Goal: Task Accomplishment & Management: Manage account settings

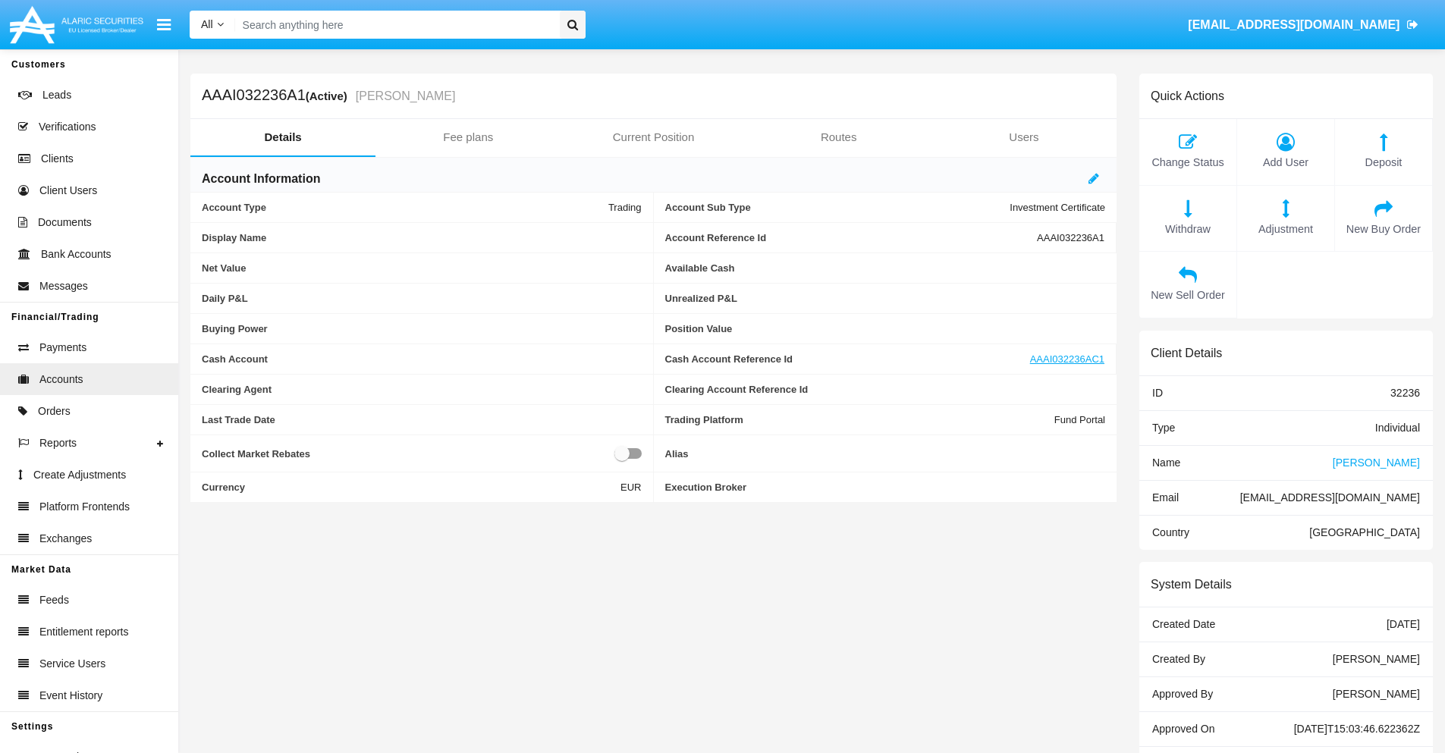
click at [468, 137] on link "Fee plans" at bounding box center [468, 137] width 185 height 36
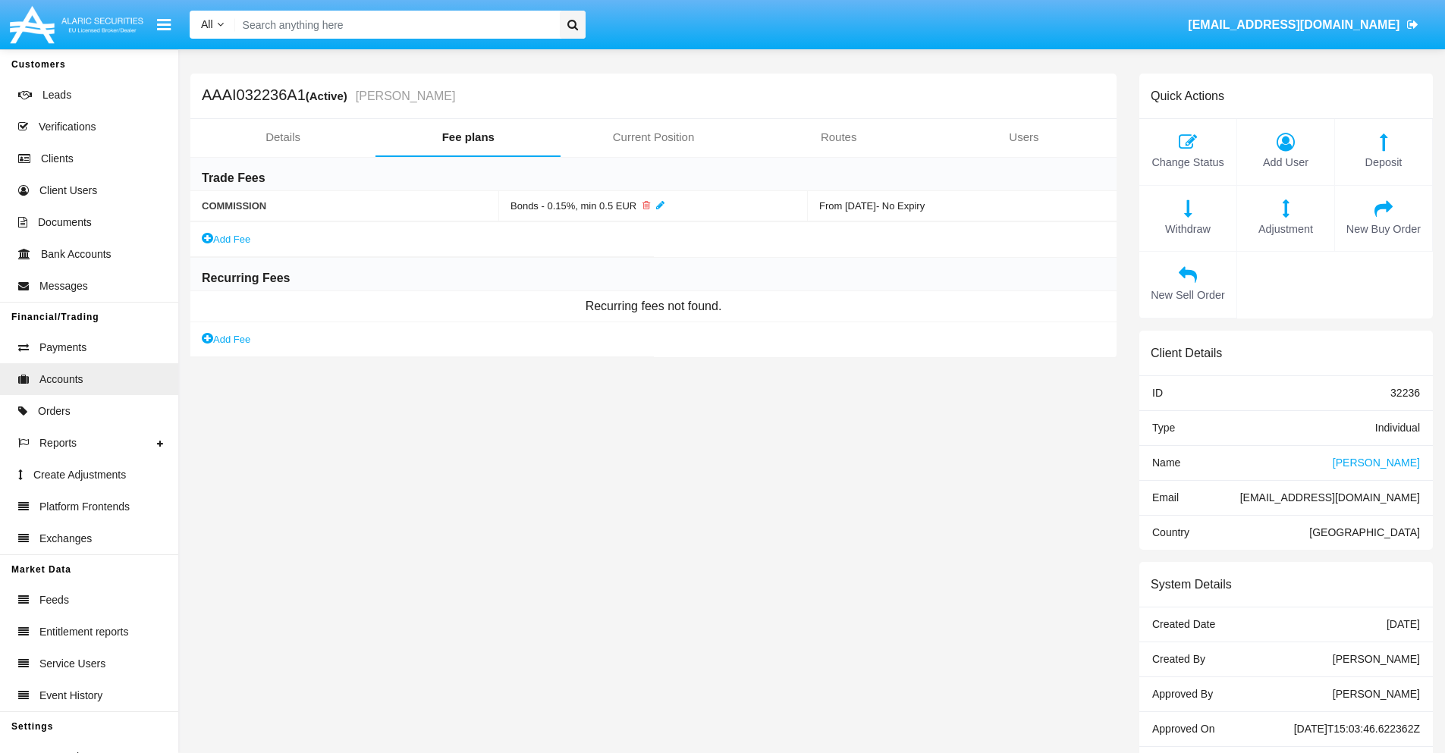
click at [227, 339] on link "Add Fee" at bounding box center [226, 340] width 49 height 16
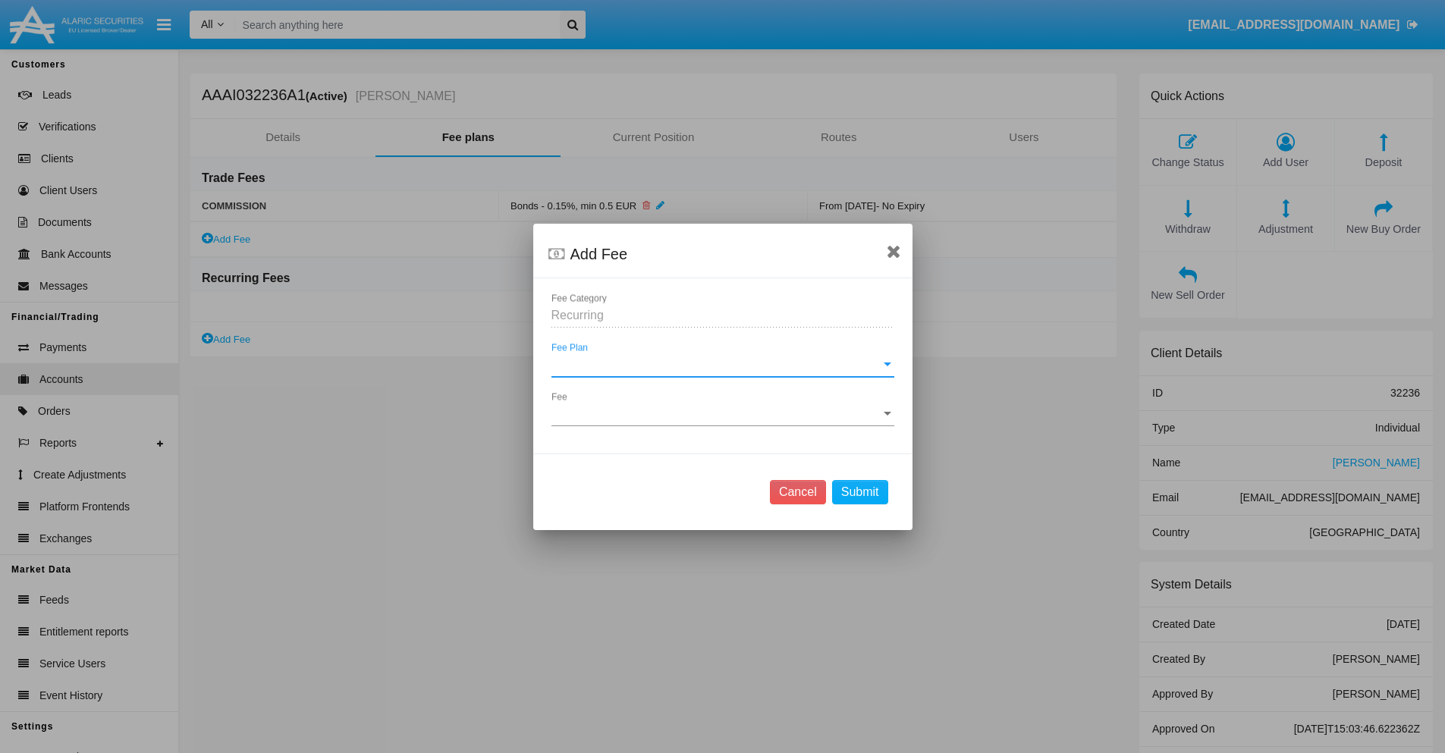
click at [722, 364] on span "Fee Plan" at bounding box center [716, 365] width 329 height 14
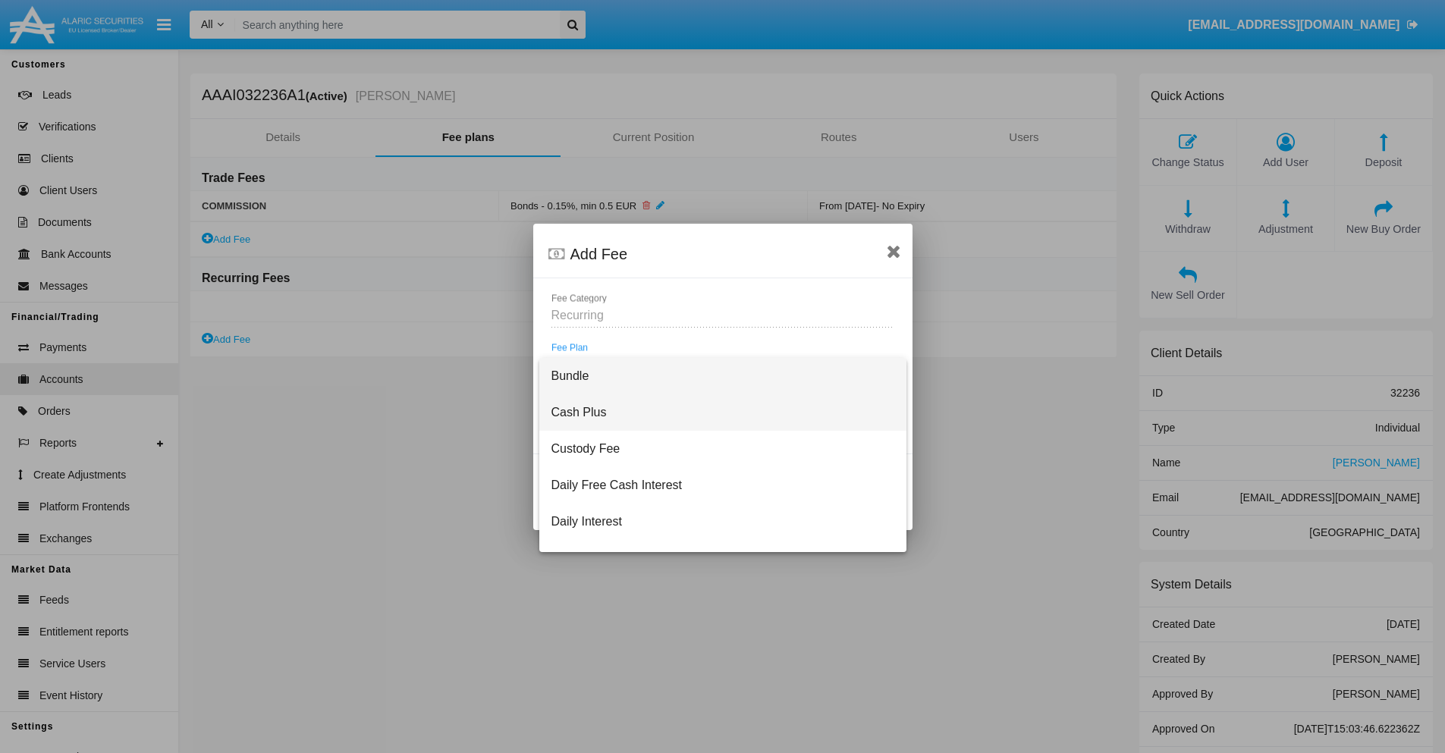
click at [717, 412] on span "Cash Plus" at bounding box center [723, 413] width 343 height 36
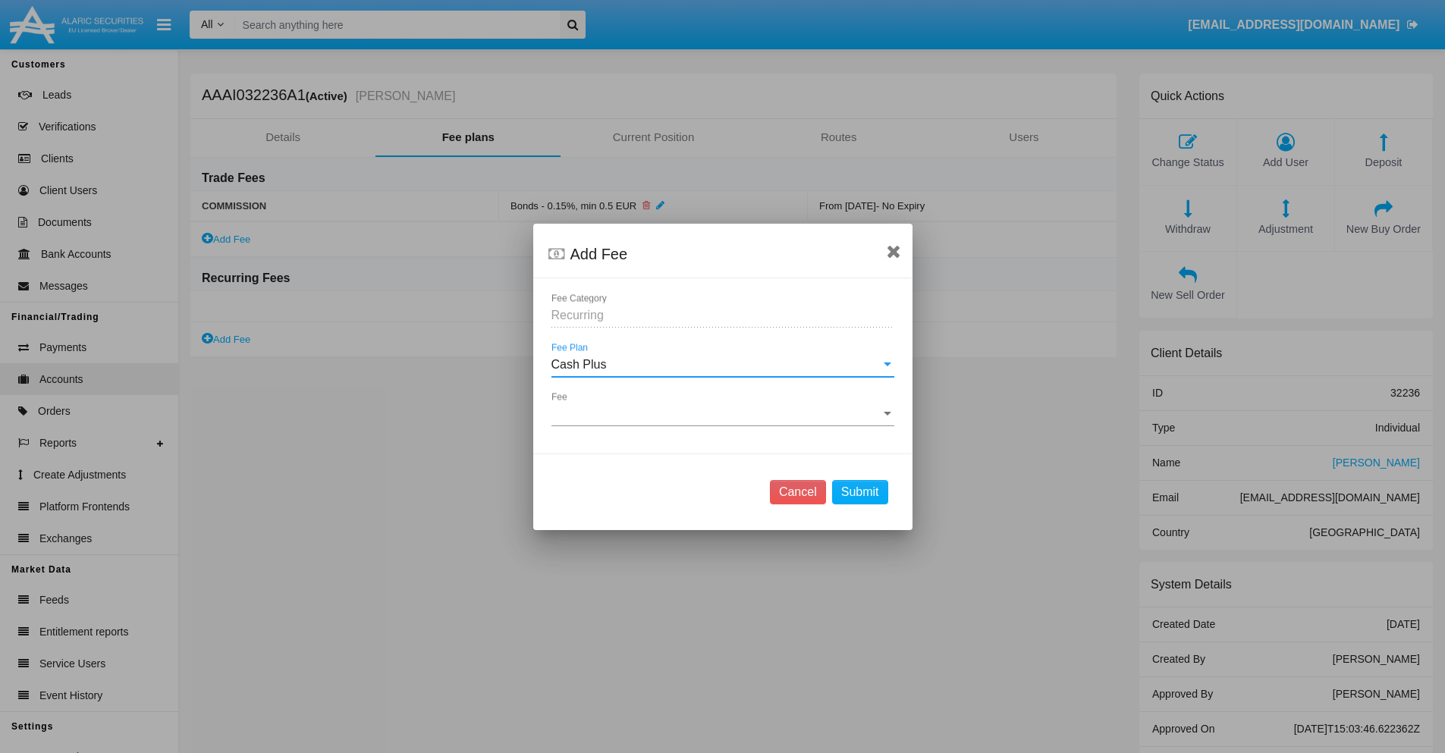
click at [722, 413] on span "Fee" at bounding box center [716, 414] width 329 height 14
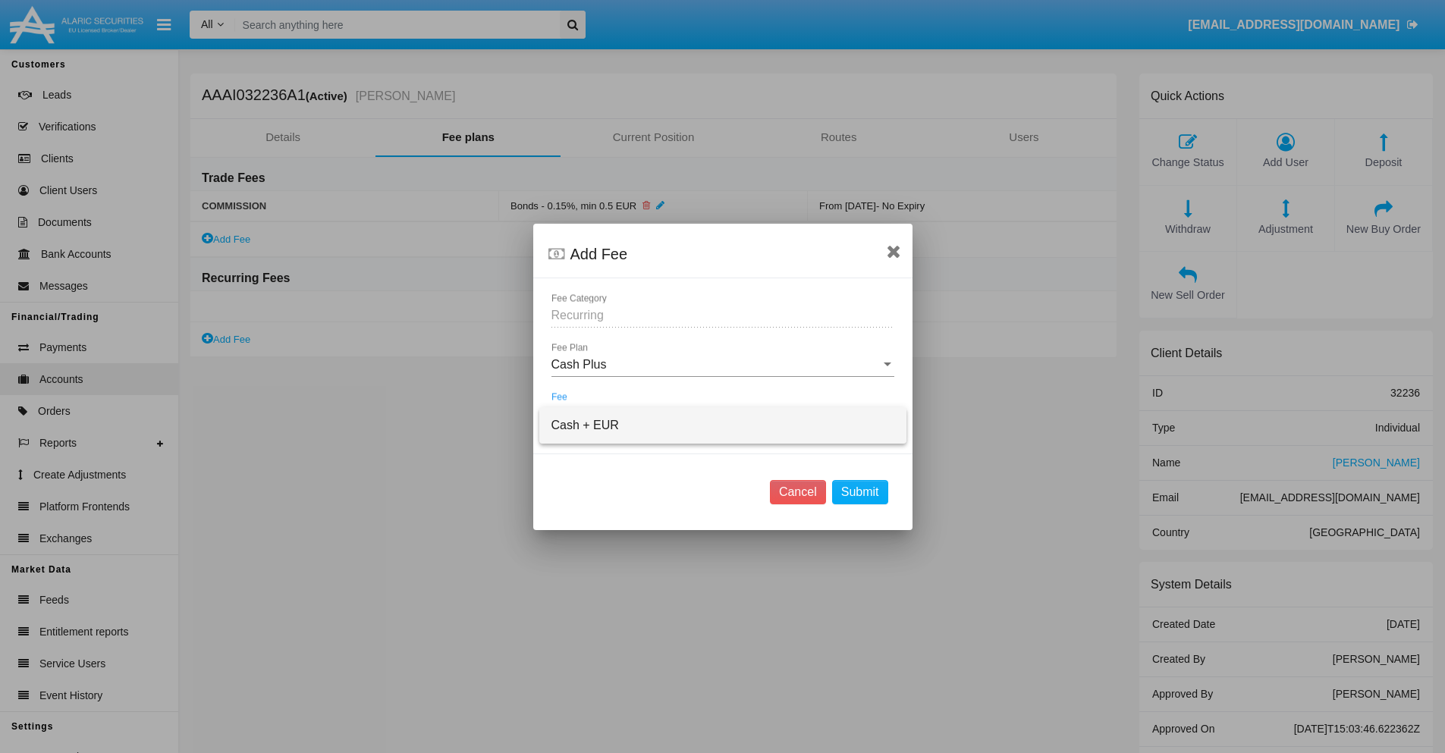
click at [722, 425] on span "Cash + EUR" at bounding box center [723, 425] width 343 height 36
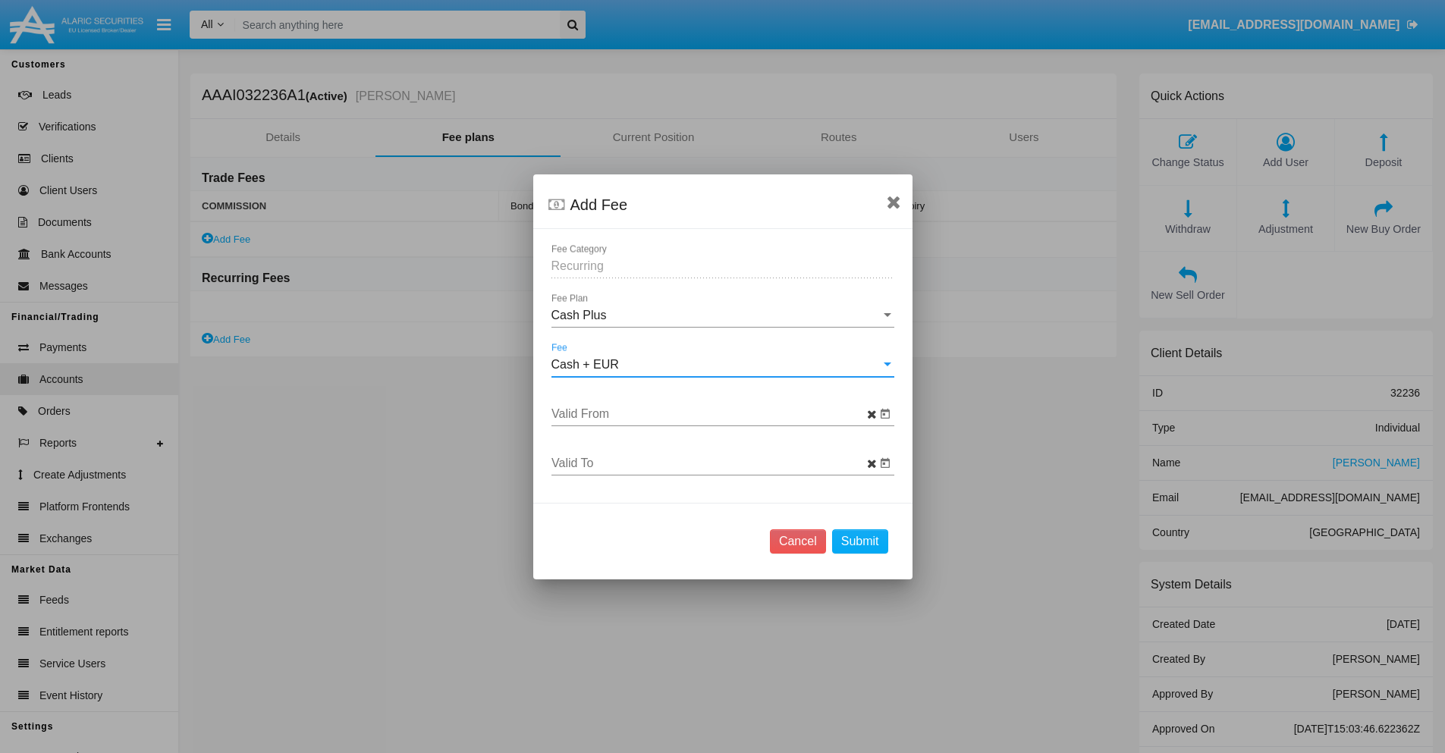
click at [713, 413] on input "Valid From" at bounding box center [714, 414] width 325 height 14
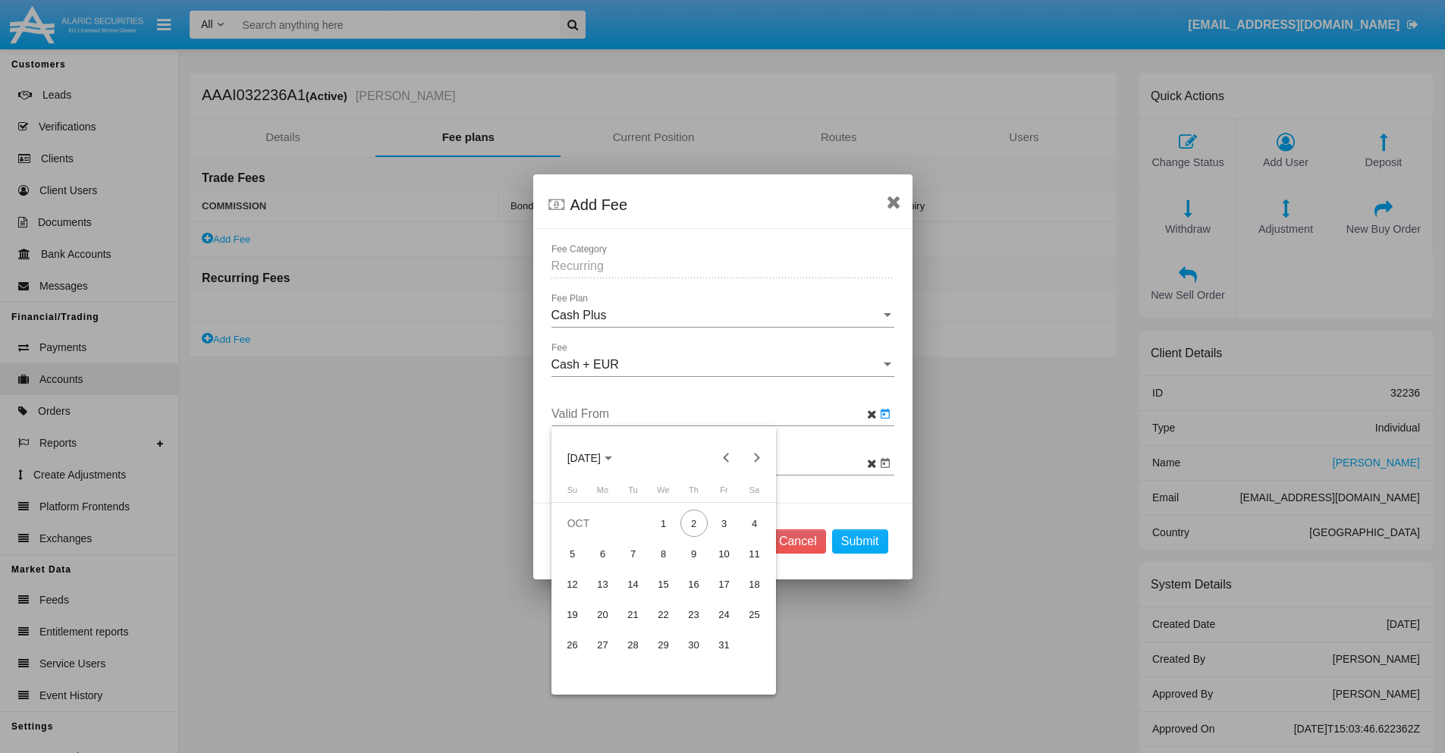
click at [597, 457] on span "[DATE]" at bounding box center [583, 458] width 33 height 12
click at [637, 565] on div "2025" at bounding box center [637, 565] width 48 height 27
click at [637, 596] on div "OCT" at bounding box center [637, 596] width 48 height 27
click at [693, 523] on div "2" at bounding box center [694, 523] width 27 height 27
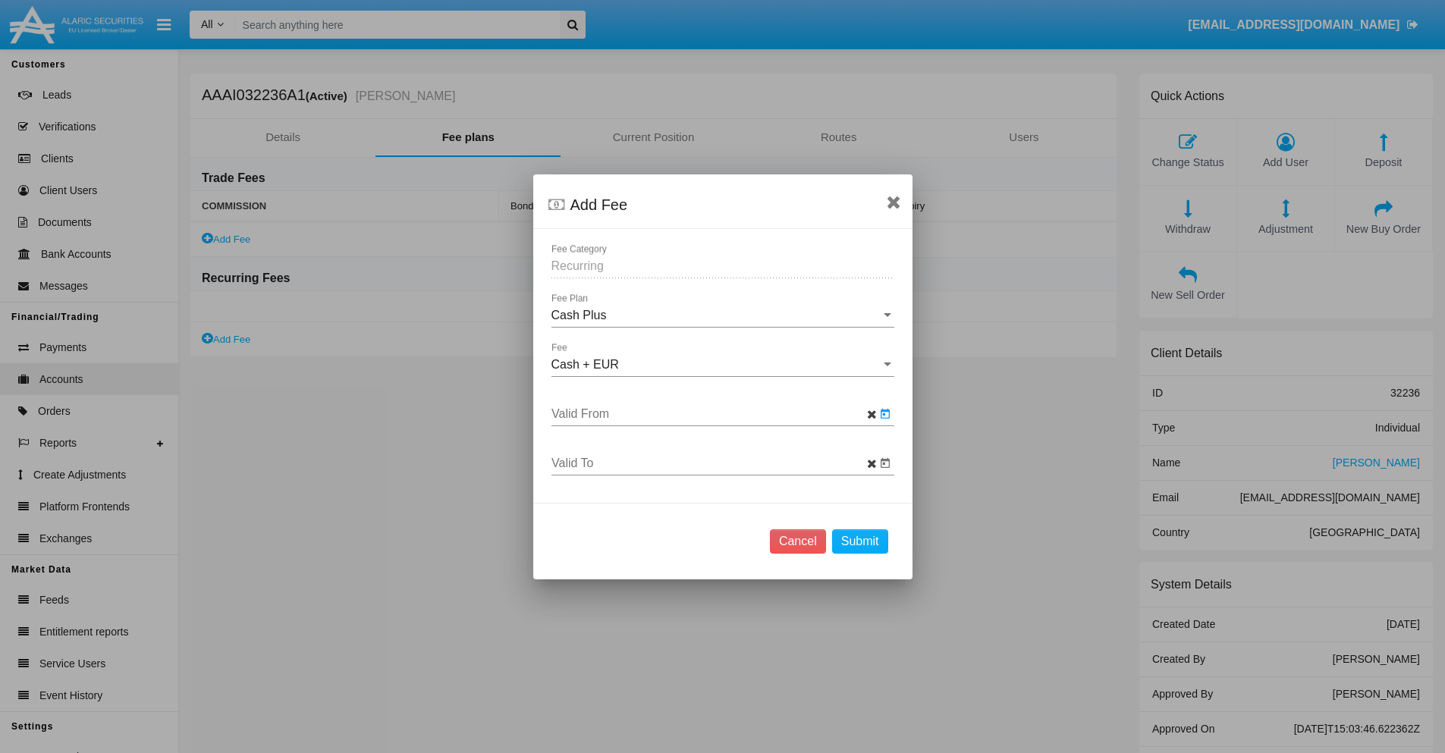
type input "[DATE]"
